Goal: Find specific page/section: Find specific page/section

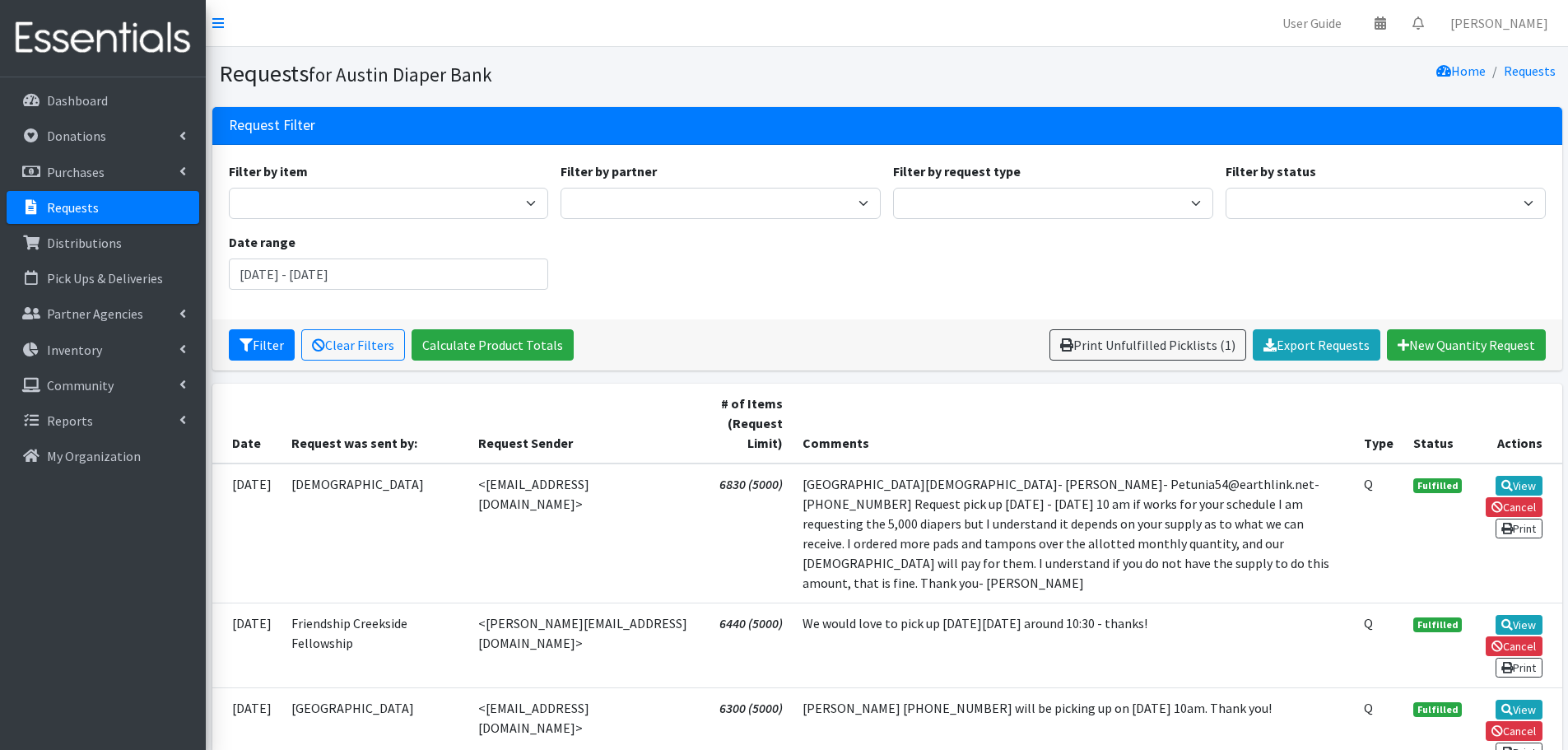
click at [60, 209] on p "Requests" at bounding box center [73, 207] width 52 height 17
click at [67, 212] on p "Requests" at bounding box center [73, 207] width 52 height 17
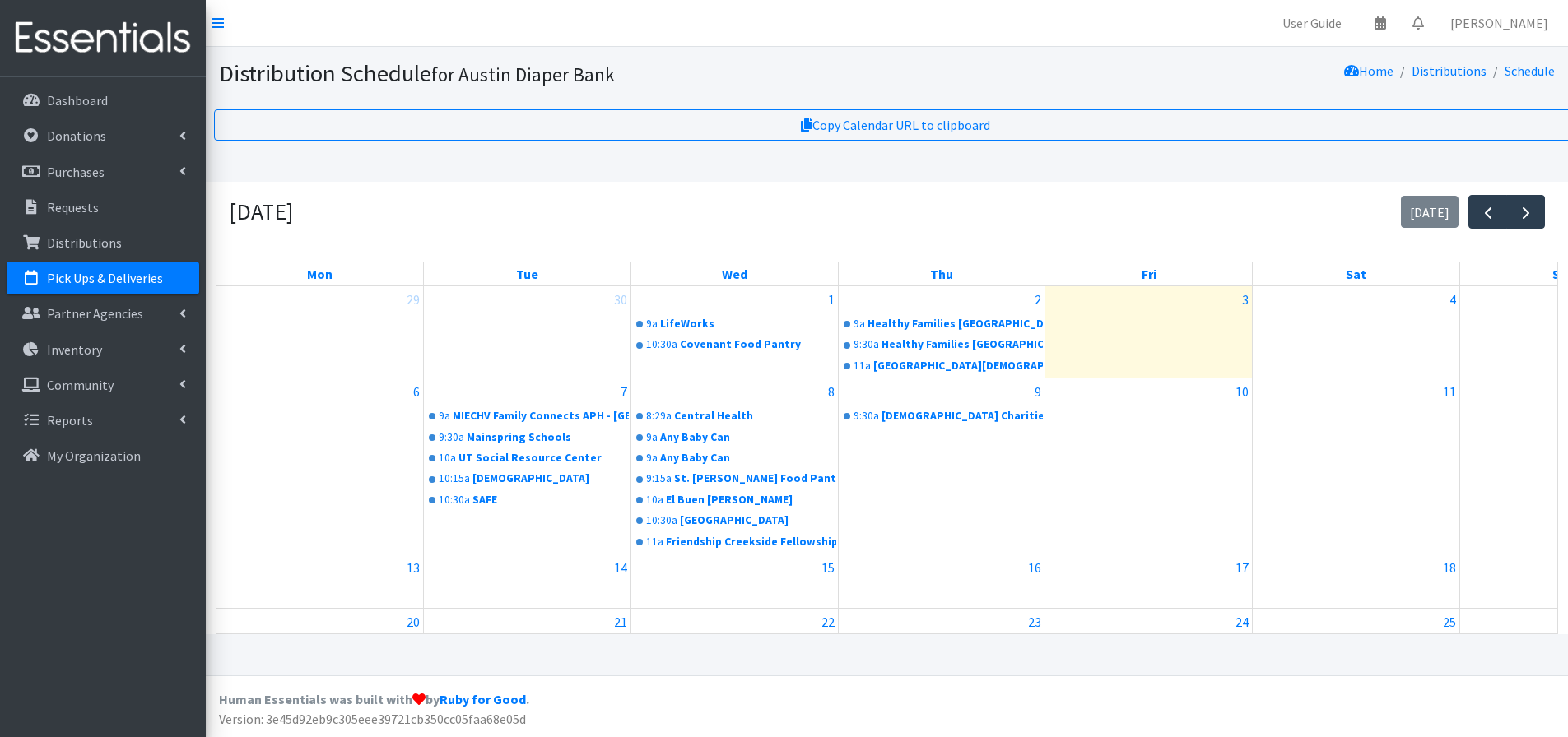
scroll to position [46, 0]
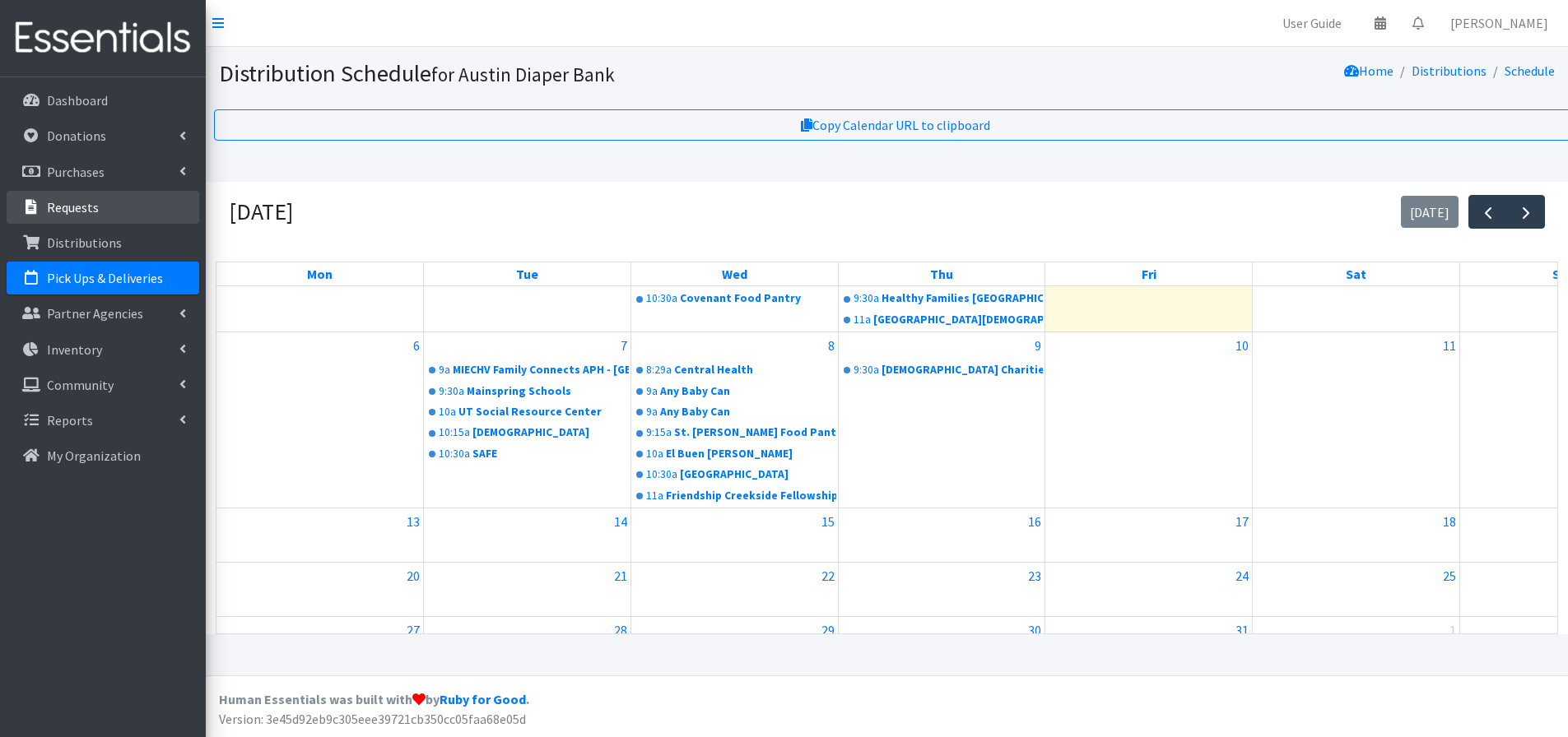
click at [72, 207] on p "Requests" at bounding box center [73, 207] width 52 height 17
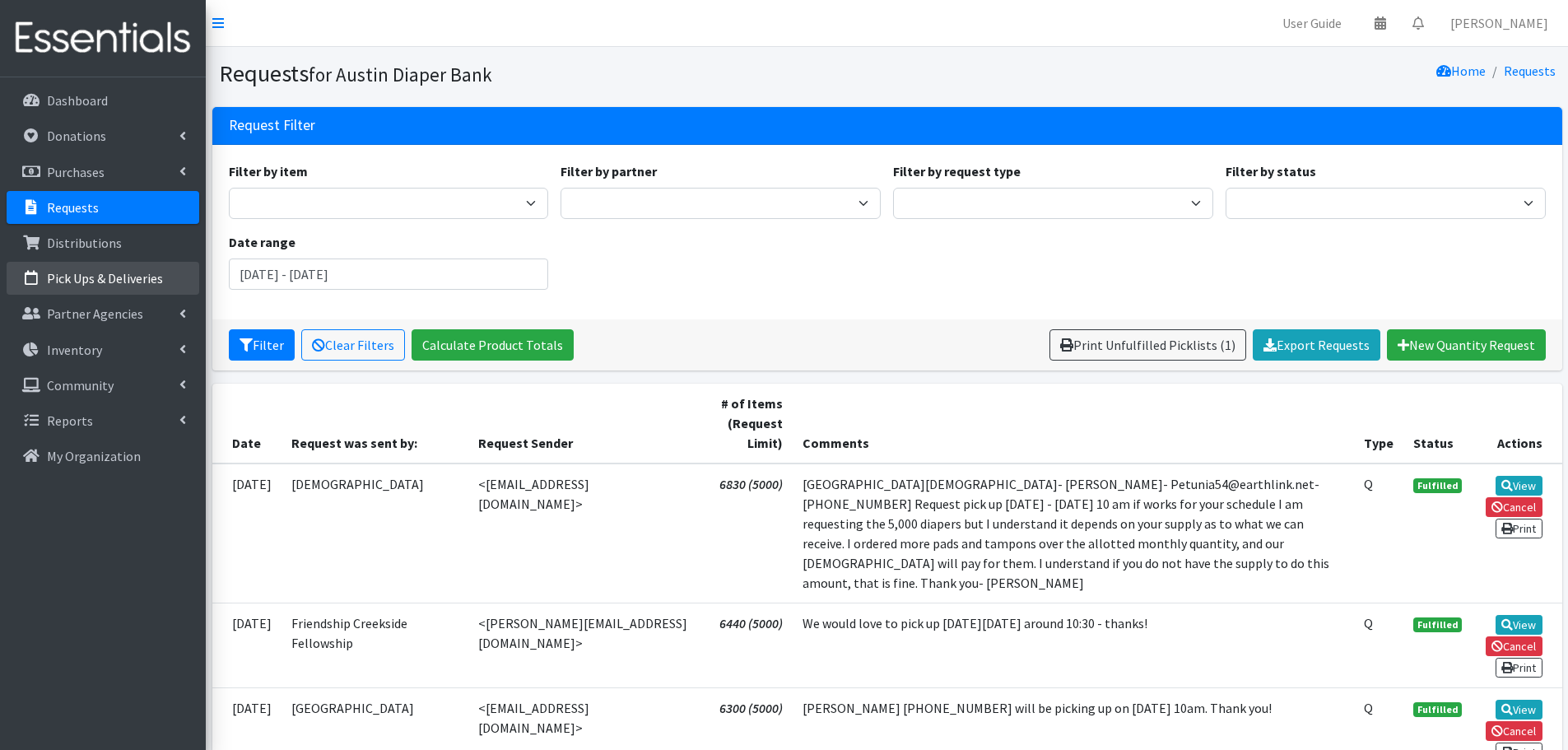
click at [90, 270] on p "Pick Ups & Deliveries" at bounding box center [105, 278] width 116 height 17
click at [57, 207] on p "Requests" at bounding box center [73, 207] width 52 height 17
